Goal: Find specific page/section: Find specific page/section

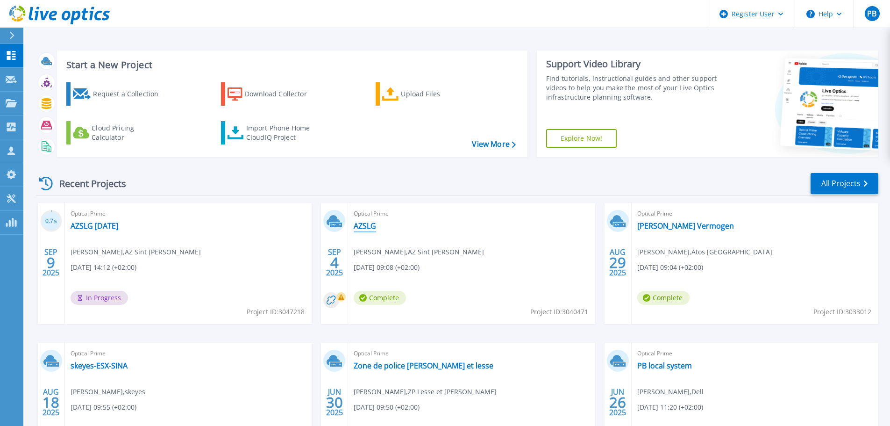
click at [364, 228] on link "AZSLG" at bounding box center [365, 225] width 22 height 9
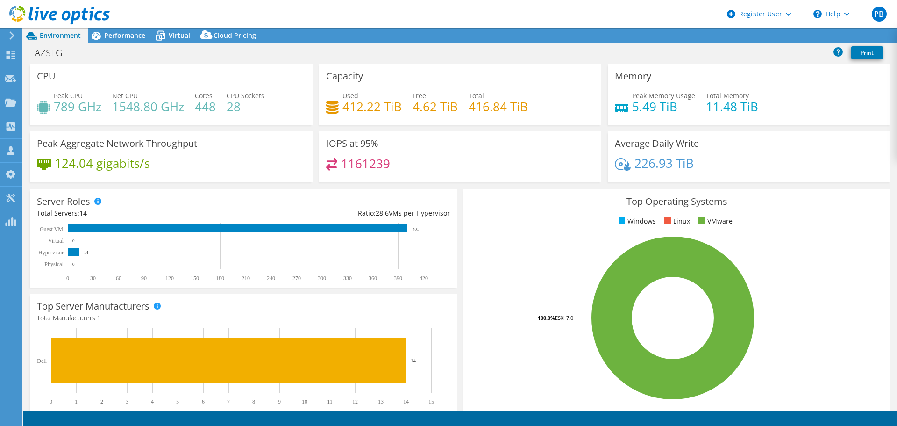
select select "EUFrankfurt"
select select "EUR"
click at [126, 36] on span "Performance" at bounding box center [124, 35] width 41 height 9
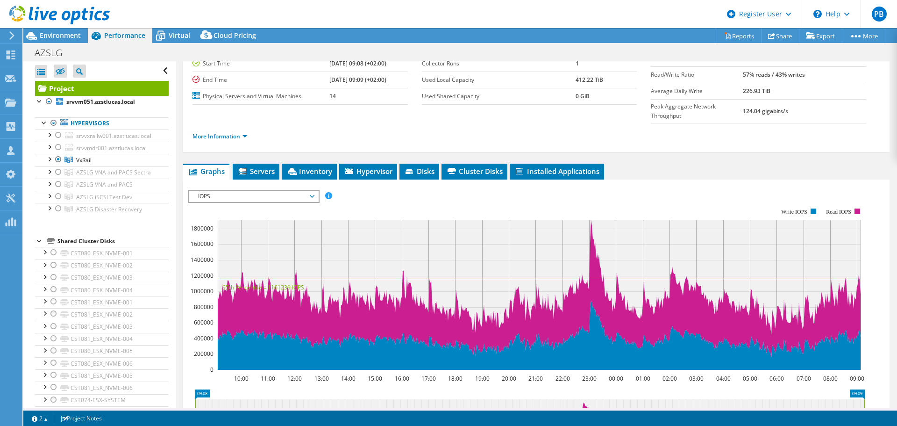
scroll to position [93, 0]
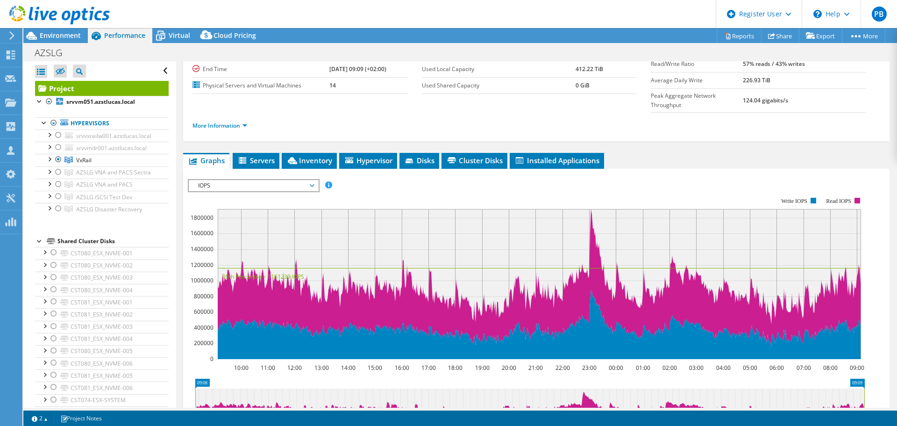
click at [313, 180] on span "IOPS" at bounding box center [253, 185] width 120 height 11
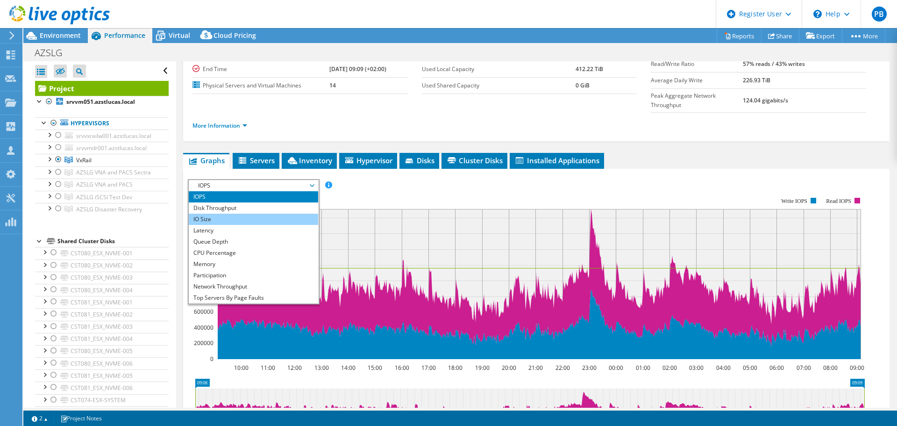
click at [275, 214] on li "IO Size" at bounding box center [253, 219] width 129 height 11
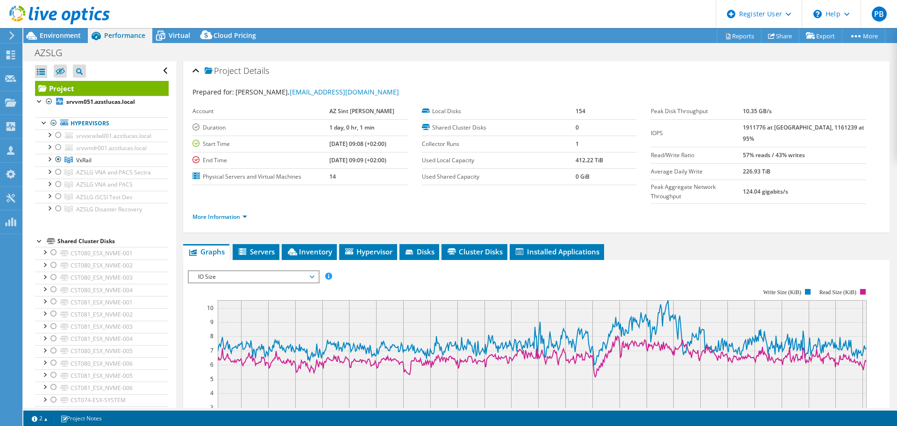
scroll to position [0, 0]
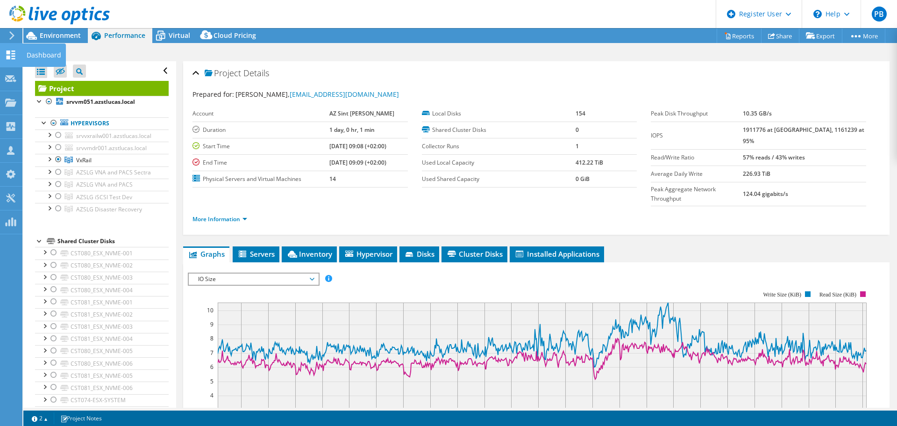
click at [11, 58] on icon at bounding box center [10, 54] width 11 height 9
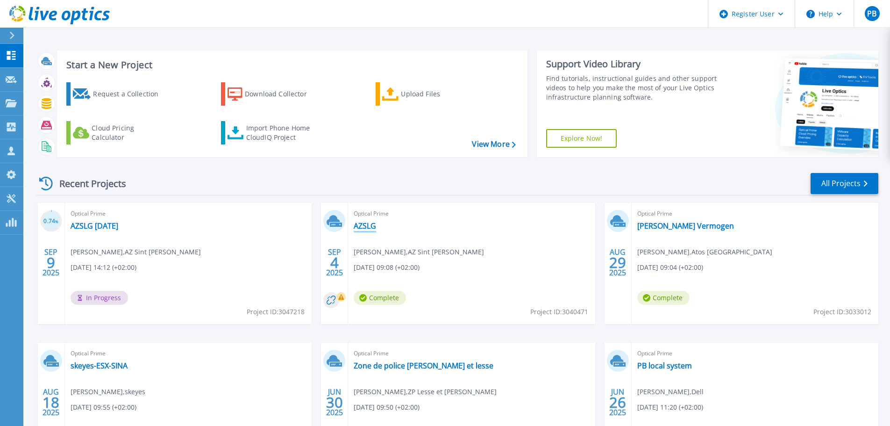
click at [363, 224] on link "AZSLG" at bounding box center [365, 225] width 22 height 9
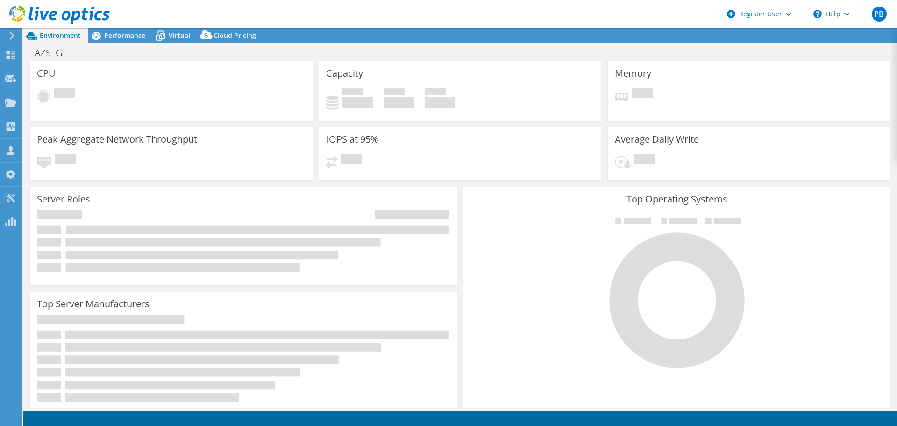
select select "EUFrankfurt"
select select "EUR"
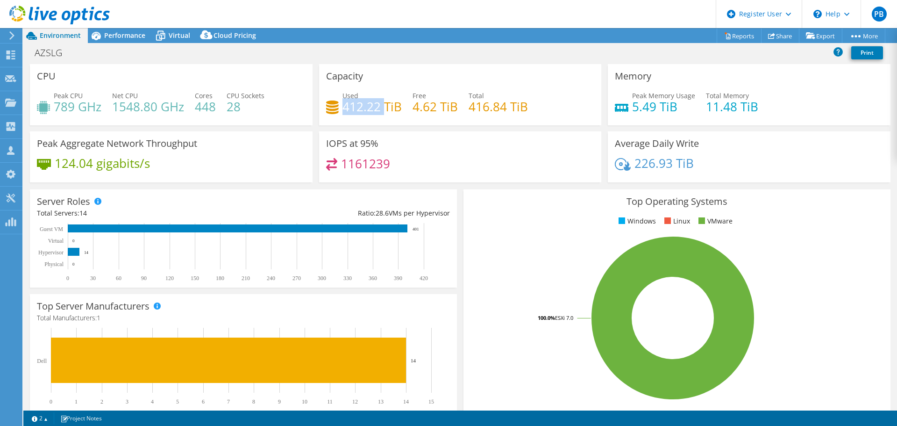
drag, startPoint x: 342, startPoint y: 104, endPoint x: 380, endPoint y: 103, distance: 37.9
click at [380, 103] on h4 "412.22 TiB" at bounding box center [371, 106] width 59 height 10
click at [11, 58] on icon at bounding box center [10, 54] width 11 height 9
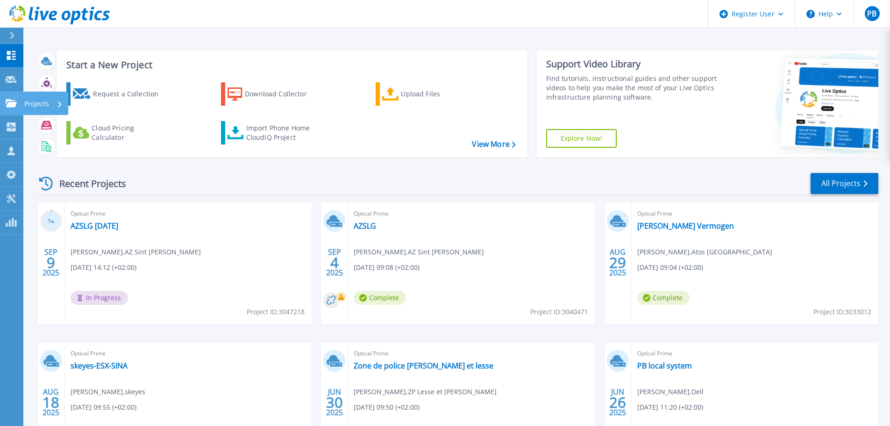
click at [35, 103] on p "Projects" at bounding box center [36, 104] width 25 height 24
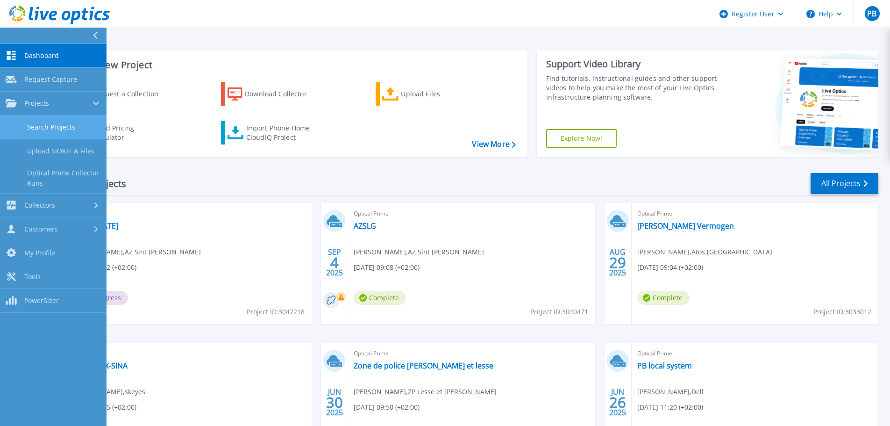
click at [46, 125] on link "Search Projects" at bounding box center [53, 127] width 107 height 24
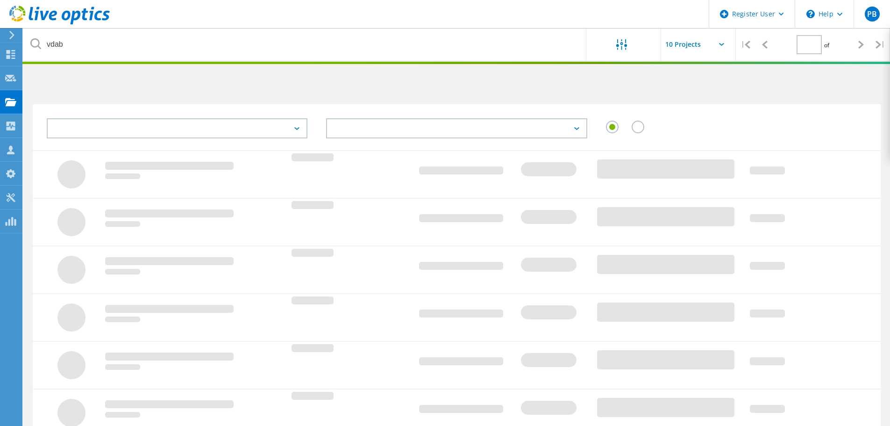
type input "1"
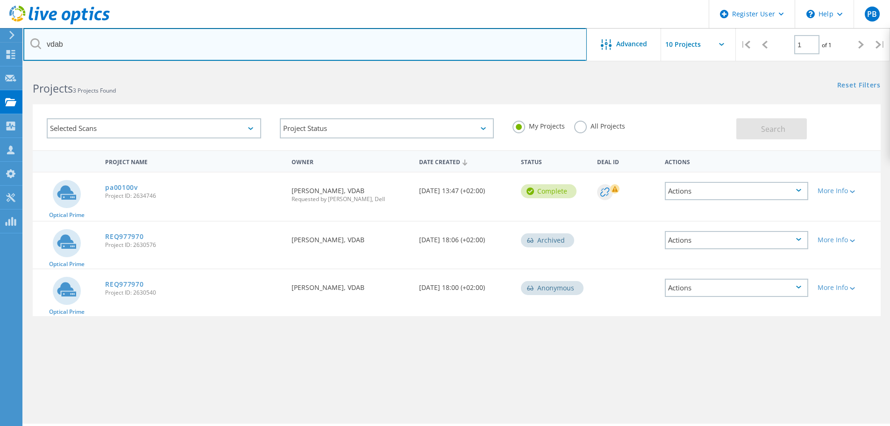
drag, startPoint x: 71, startPoint y: 50, endPoint x: 31, endPoint y: 46, distance: 40.9
click at [31, 46] on div "vdab" at bounding box center [304, 44] width 563 height 33
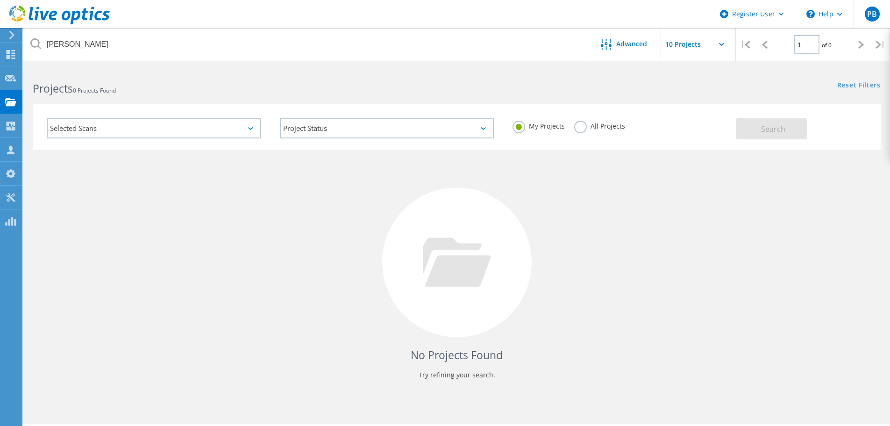
click at [579, 128] on label "All Projects" at bounding box center [599, 125] width 51 height 9
click at [0, 0] on input "All Projects" at bounding box center [0, 0] width 0 height 0
click at [761, 129] on button "Search" at bounding box center [771, 128] width 71 height 21
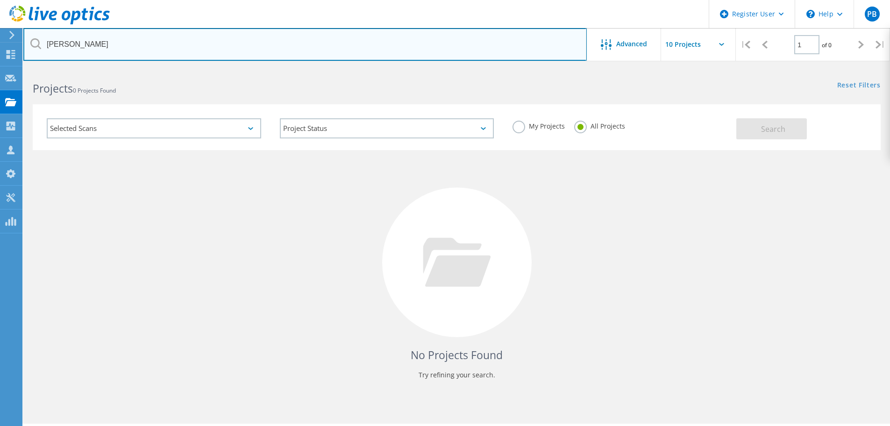
click at [64, 44] on input "[PERSON_NAME]" at bounding box center [304, 44] width 563 height 33
type input "creyf"
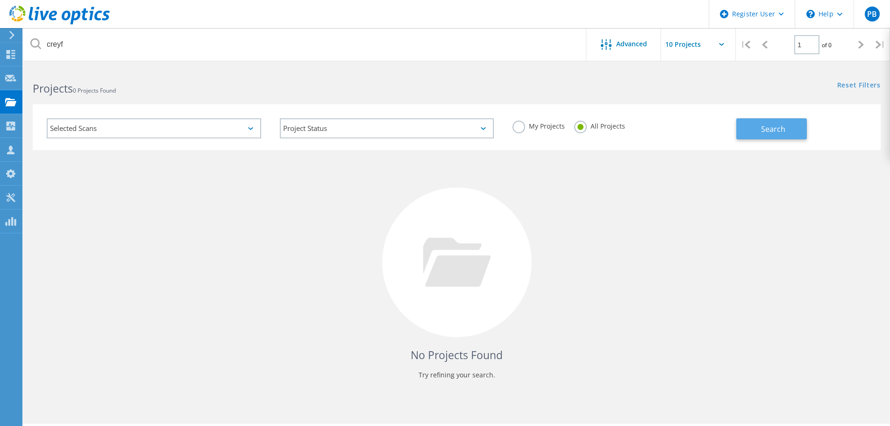
click at [778, 127] on span "Search" at bounding box center [773, 129] width 24 height 10
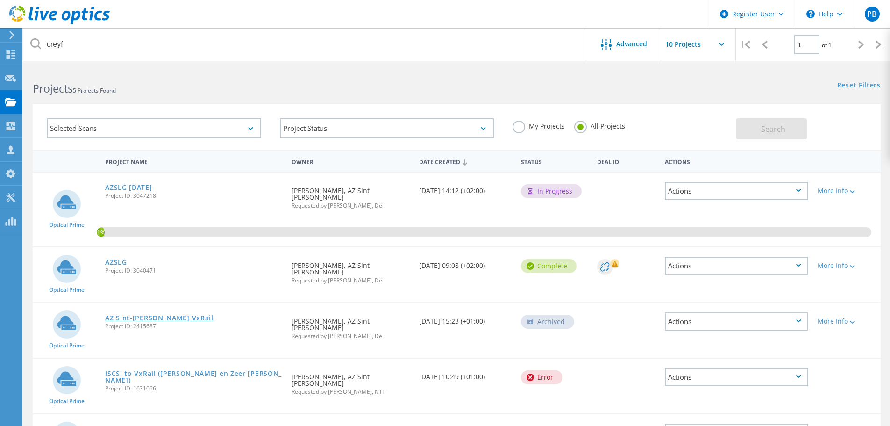
click at [122, 314] on link "AZ Sint-[PERSON_NAME] VxRail" at bounding box center [159, 317] width 108 height 7
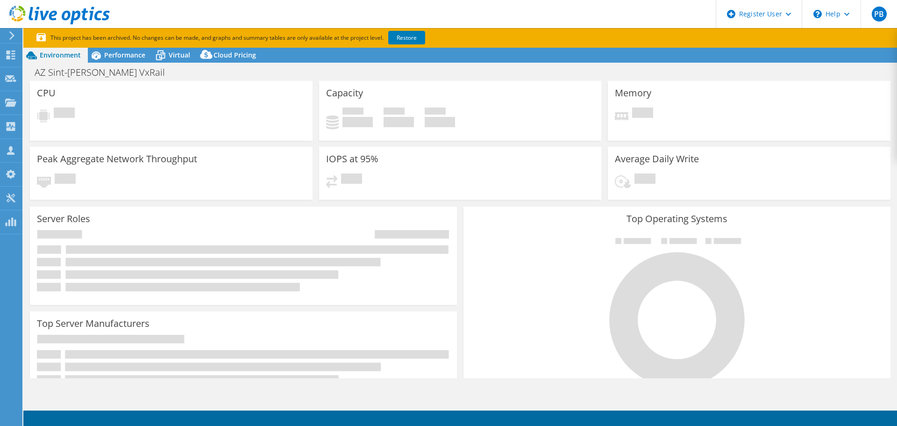
select select "USD"
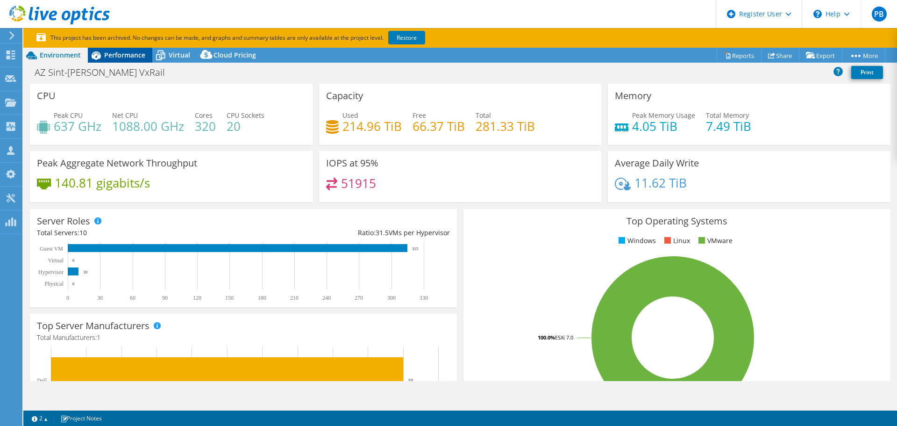
click at [126, 53] on span "Performance" at bounding box center [124, 54] width 41 height 9
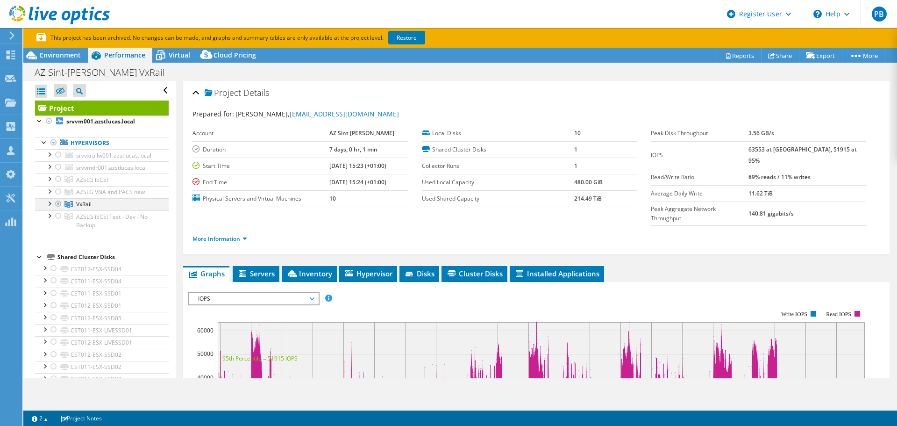
click at [50, 204] on div at bounding box center [48, 202] width 9 height 9
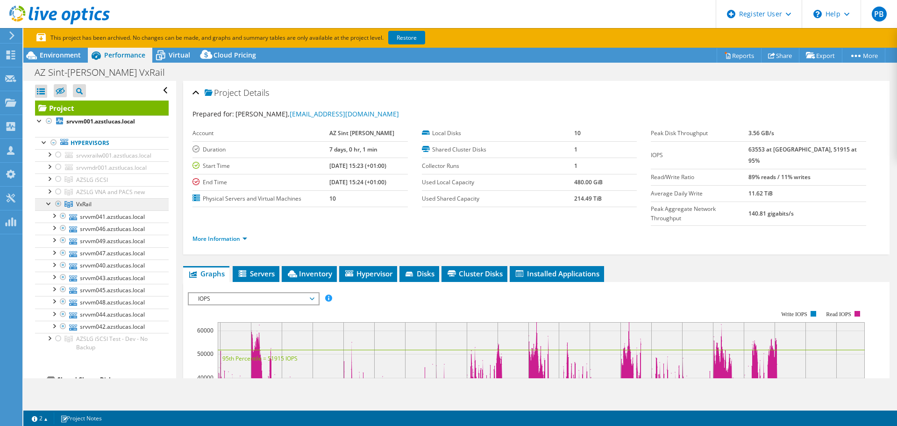
click at [83, 205] on span "VxRail" at bounding box center [83, 204] width 15 height 8
